Goal: Contribute content

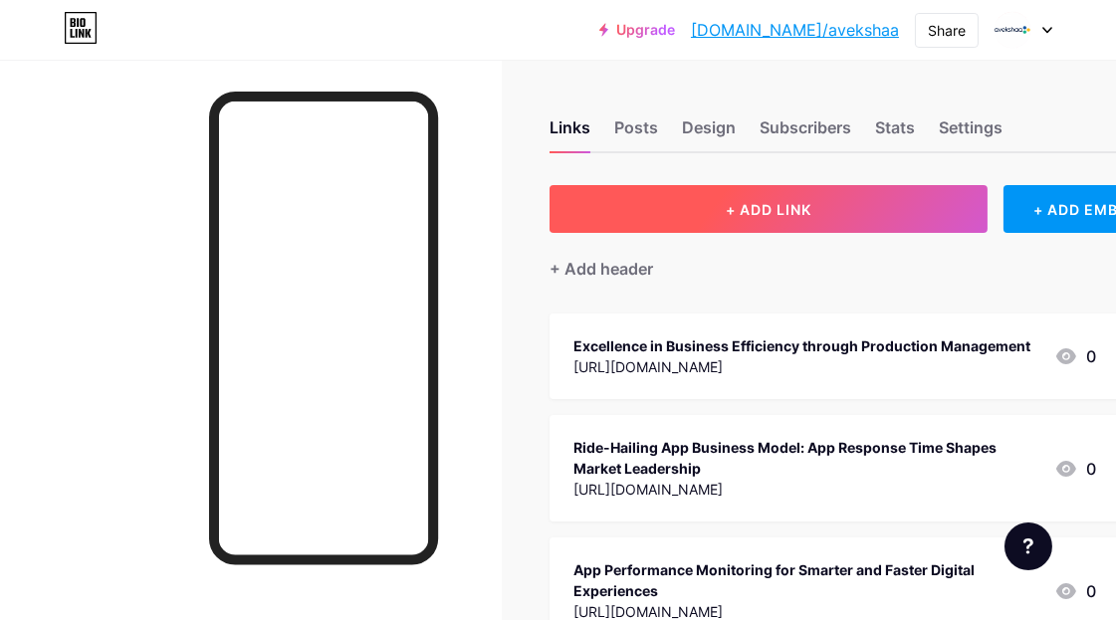
click at [762, 203] on span "+ ADD LINK" at bounding box center [769, 209] width 86 height 17
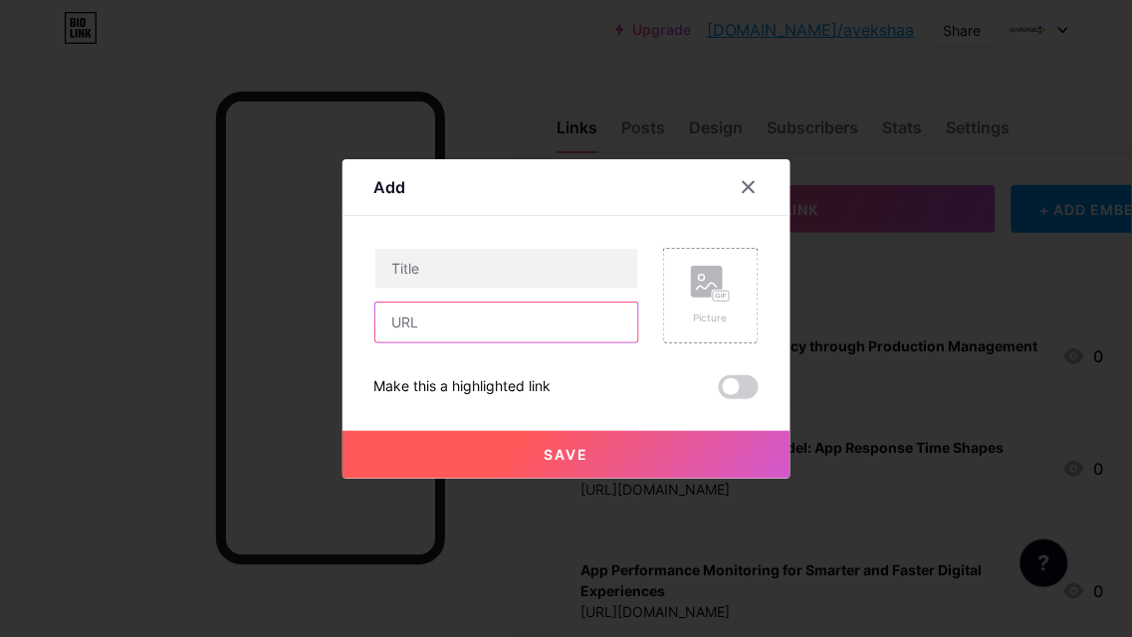
click at [423, 319] on input "text" at bounding box center [506, 323] width 263 height 40
paste input "[URL][DOMAIN_NAME][DATE]"
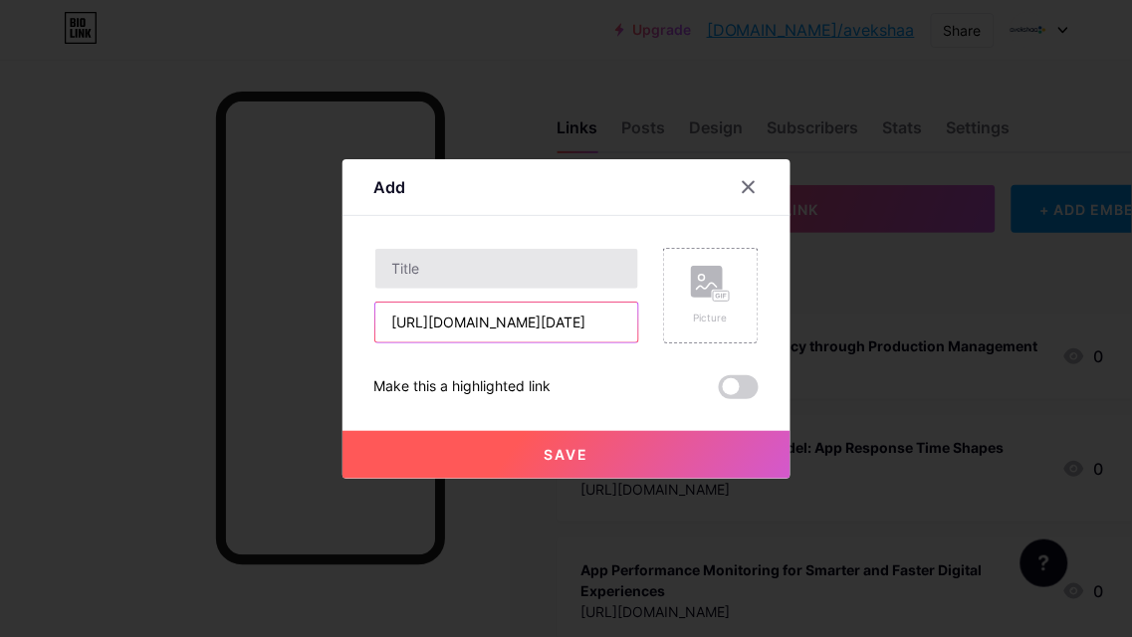
type input "[URL][DOMAIN_NAME][DATE]"
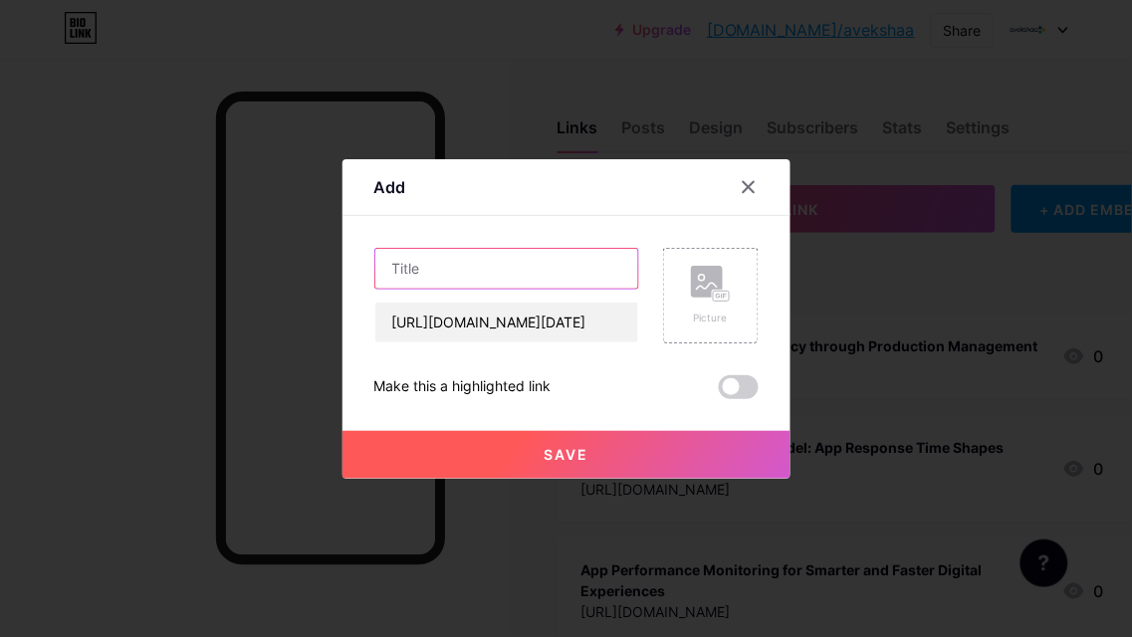
click at [420, 274] on input "text" at bounding box center [506, 269] width 263 height 40
paste input "Ensure Business Continuity and Growth with Cloud performance monitoring [DATE]"
type input "Ensure Business Continuity and Growth with Cloud performance monitoring [DATE]"
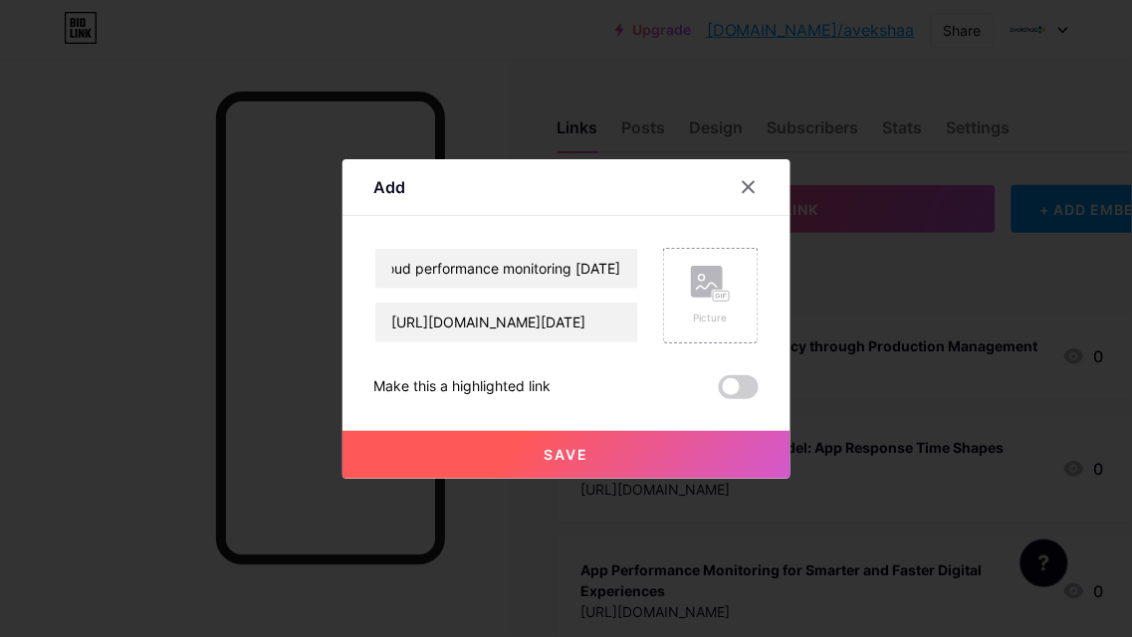
click at [733, 389] on span at bounding box center [739, 387] width 40 height 24
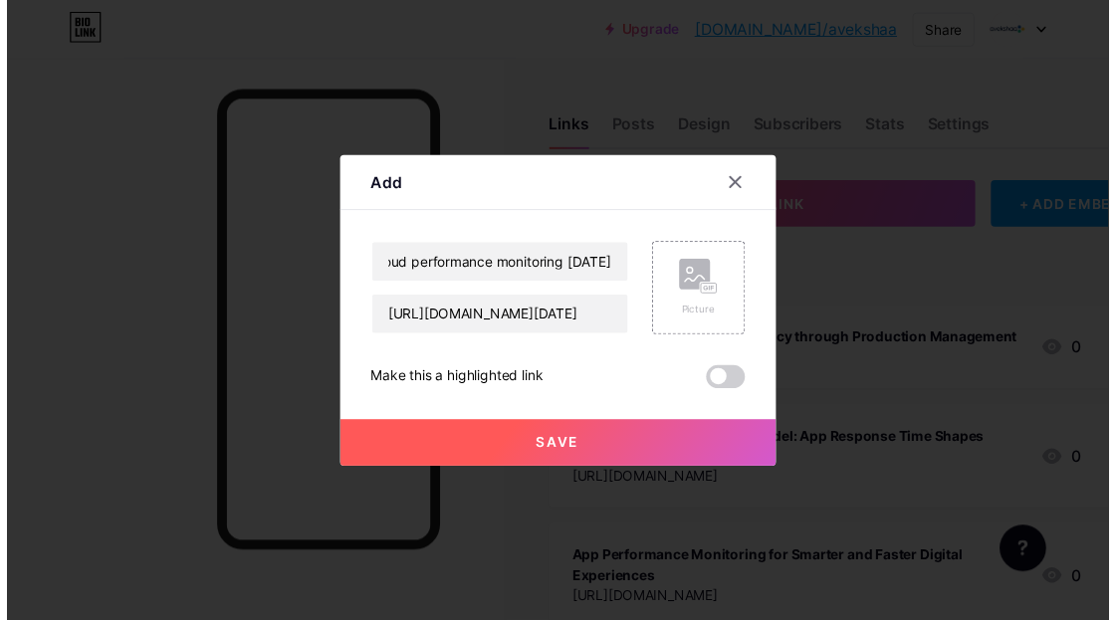
scroll to position [0, 0]
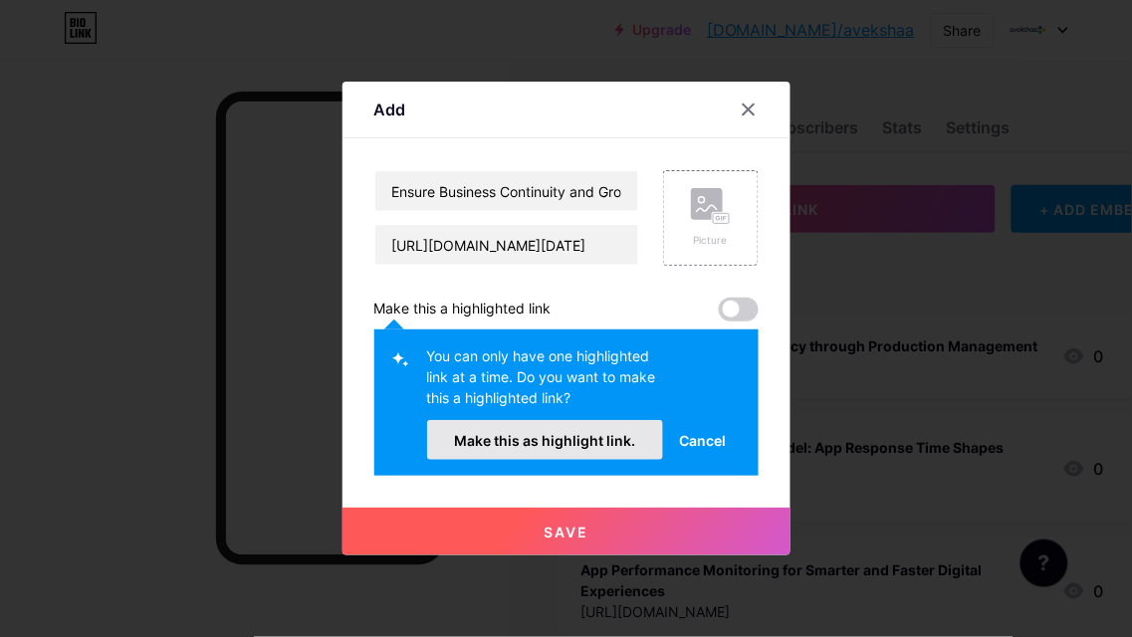
click at [578, 449] on button "Make this as highlight link." at bounding box center [545, 440] width 237 height 40
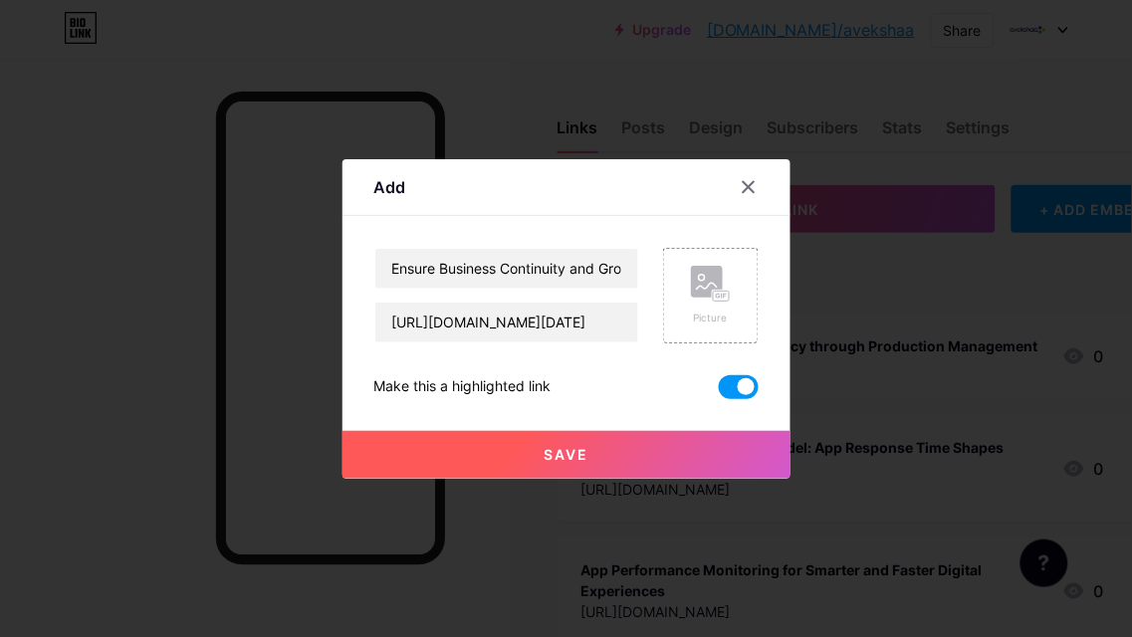
click at [564, 449] on span "Save" at bounding box center [566, 454] width 45 height 17
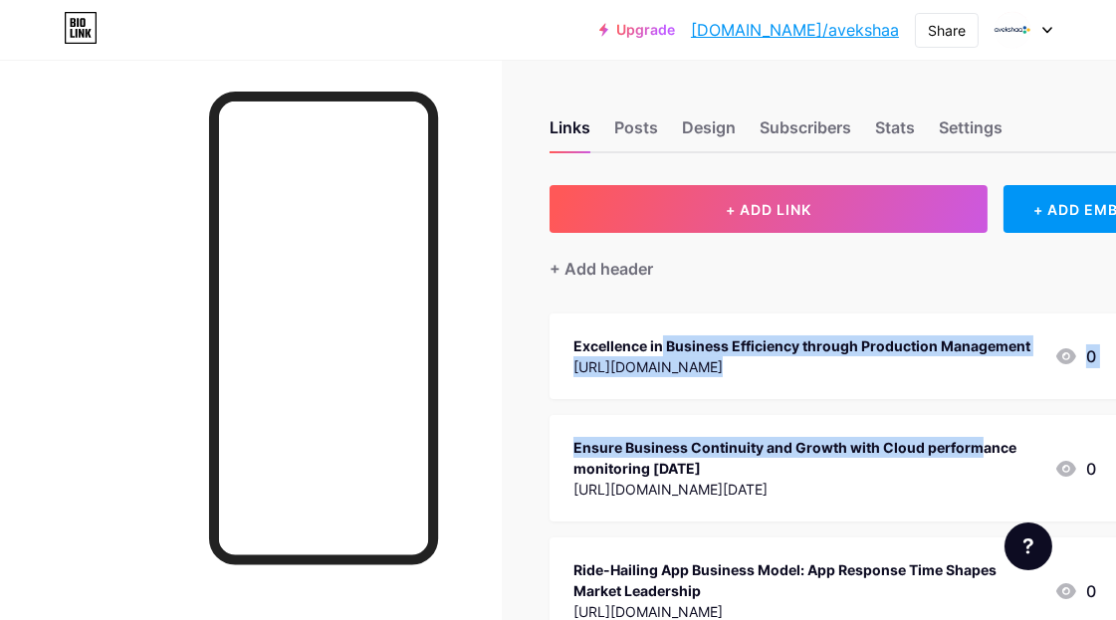
drag, startPoint x: 888, startPoint y: 454, endPoint x: 897, endPoint y: 326, distance: 128.8
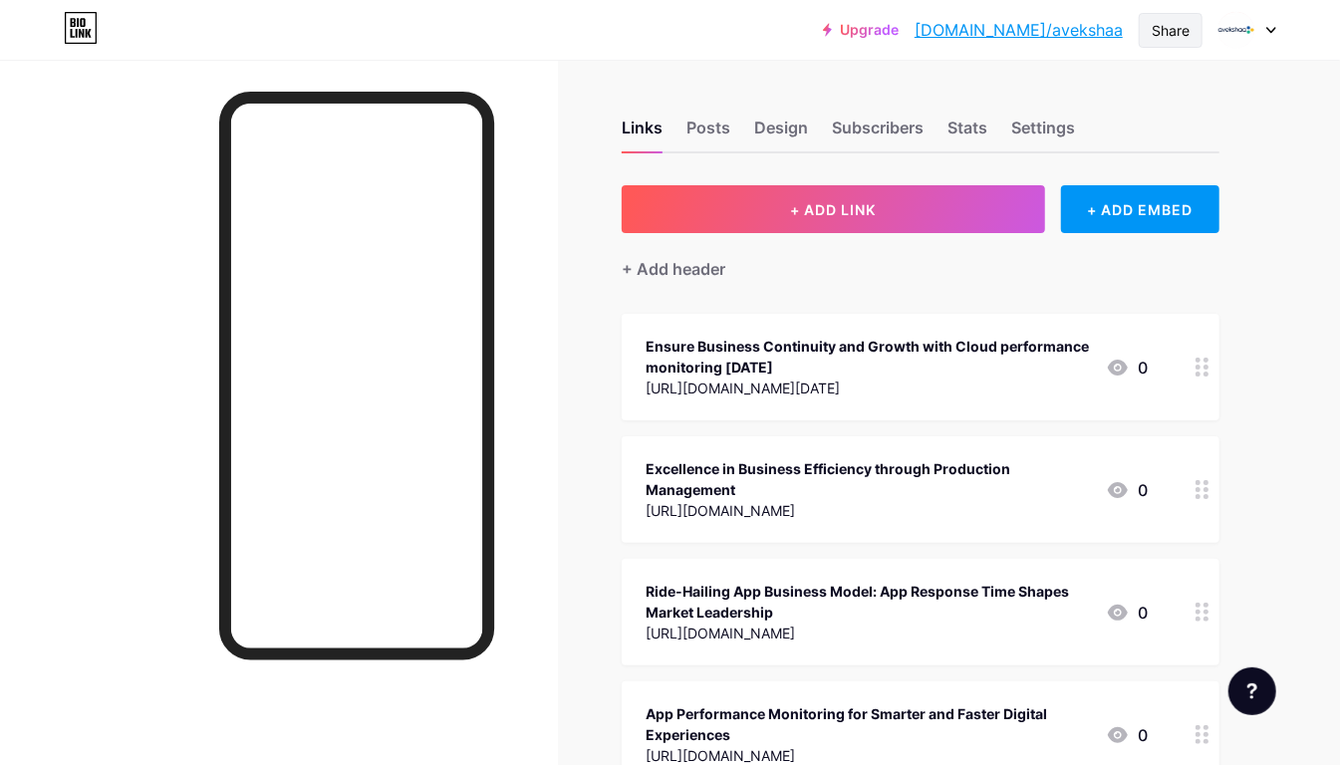
click at [1131, 26] on div "Share" at bounding box center [1170, 30] width 38 height 21
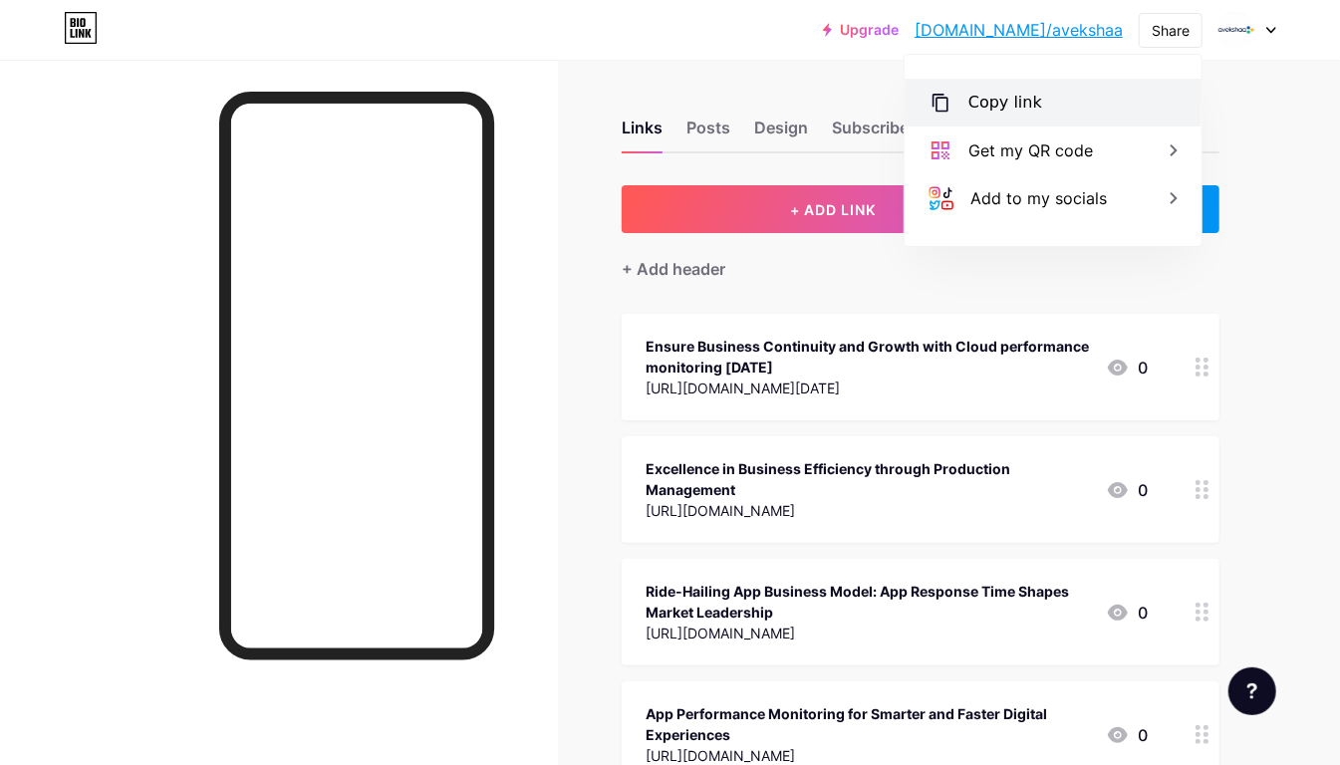
click at [992, 100] on div "Copy link" at bounding box center [1005, 103] width 74 height 24
